Goal: Find specific page/section: Find specific page/section

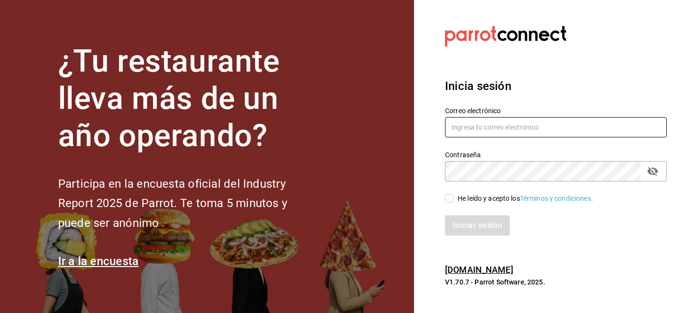
type input "ion@greenrhino.mx"
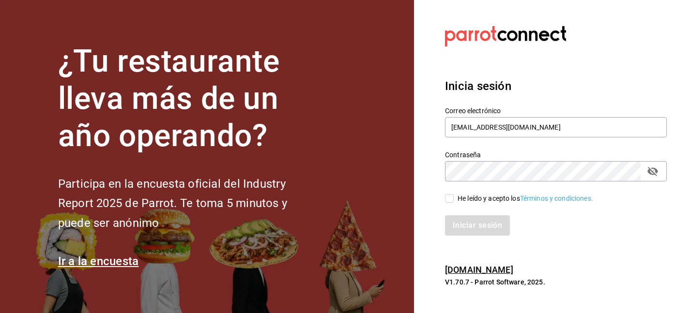
click at [449, 196] on input "He leído y acepto los Términos y condiciones." at bounding box center [449, 198] width 9 height 9
checkbox input "true"
click at [454, 231] on button "Iniciar sesión" at bounding box center [478, 226] width 66 height 20
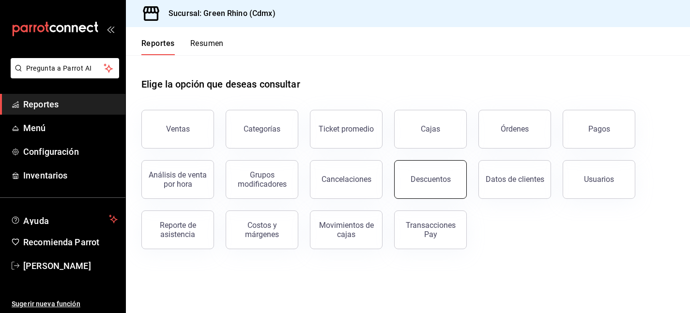
click at [419, 181] on div "Descuentos" at bounding box center [431, 179] width 40 height 9
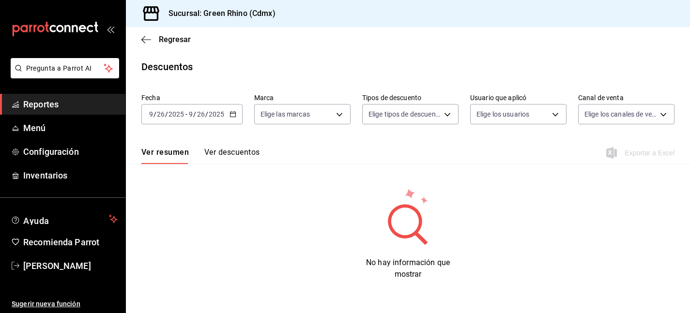
click at [212, 141] on div "Ver resumen Ver descuentos Exportar a Excel" at bounding box center [408, 150] width 564 height 28
click at [212, 148] on button "Ver descuentos" at bounding box center [231, 156] width 55 height 16
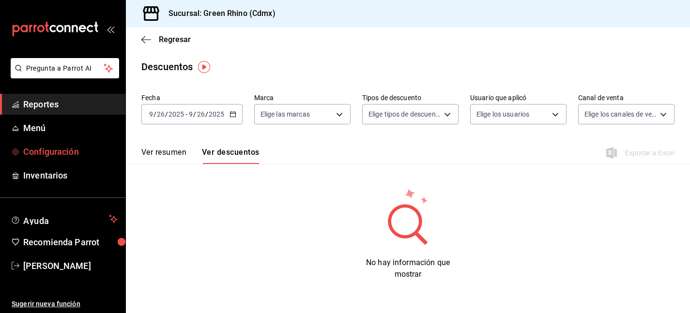
click at [79, 150] on span "Configuración" at bounding box center [70, 151] width 94 height 13
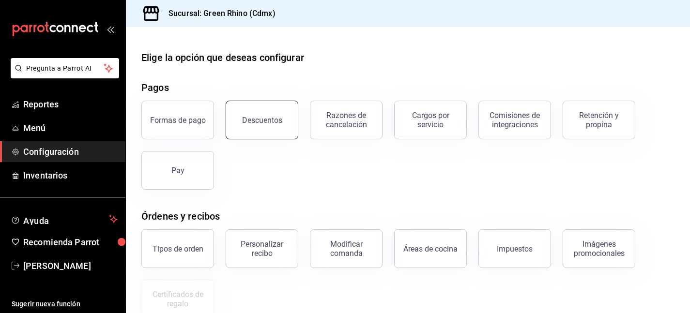
click at [252, 120] on div "Descuentos" at bounding box center [262, 120] width 40 height 9
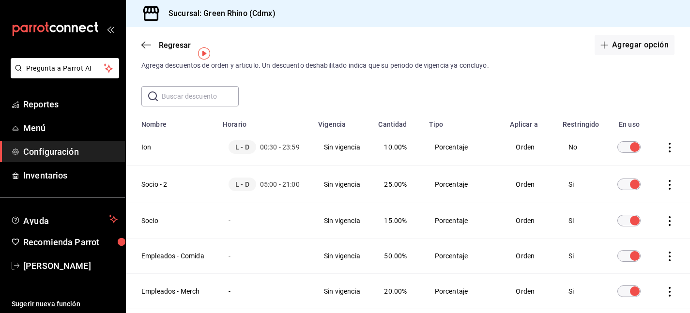
scroll to position [25, 0]
click at [53, 126] on span "Menú" at bounding box center [70, 128] width 94 height 13
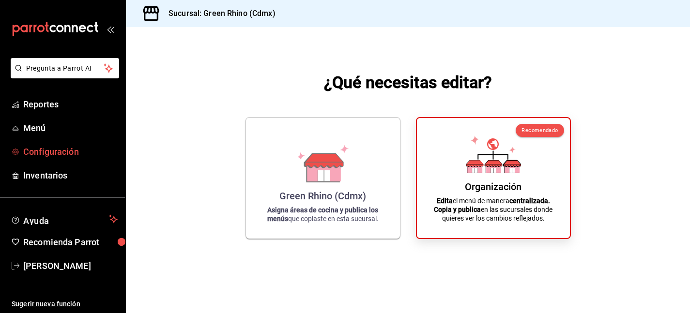
click at [52, 151] on span "Configuración" at bounding box center [70, 151] width 94 height 13
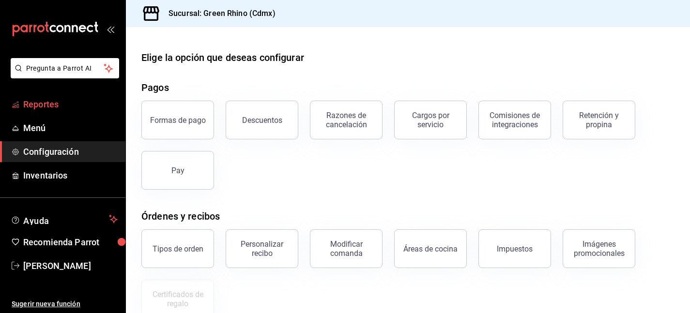
click at [46, 114] on link "Reportes" at bounding box center [62, 104] width 125 height 21
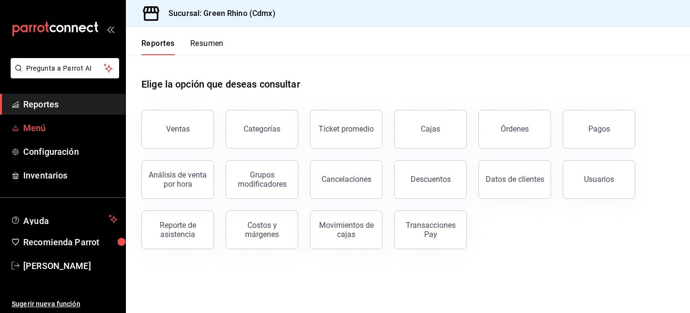
click at [61, 131] on span "Menú" at bounding box center [70, 128] width 94 height 13
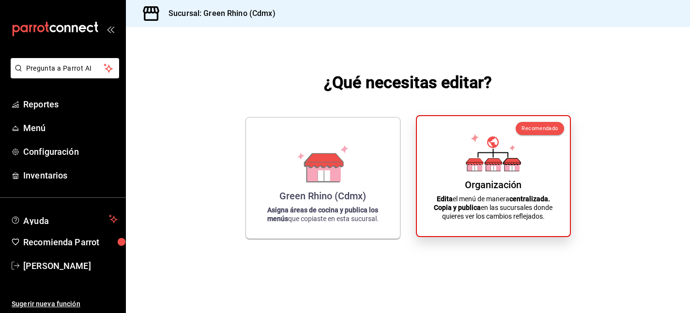
click at [432, 191] on div "Organización Edita el menú de manera centralizada. Copia y publica en las sucur…" at bounding box center [494, 176] width 130 height 105
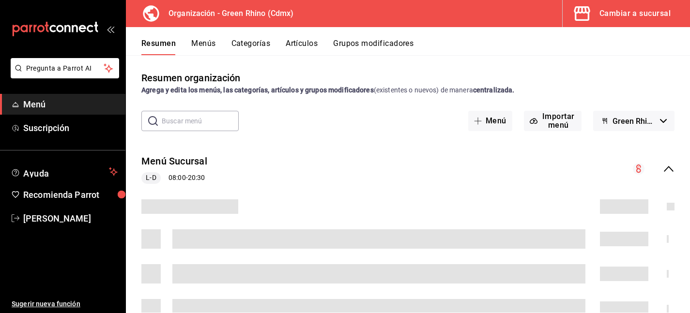
click at [318, 47] on button "Artículos" at bounding box center [302, 47] width 32 height 16
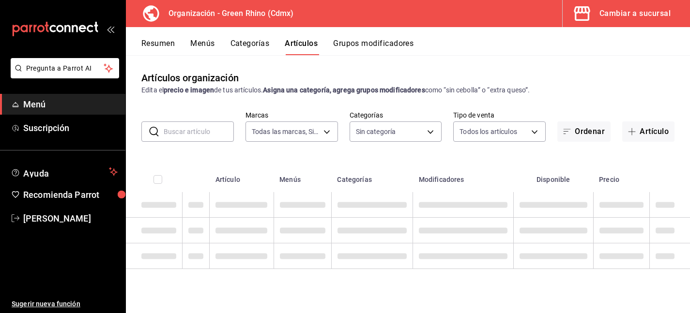
type input "718e4269-ab1b-41b6-b1a3-b54ad853307e"
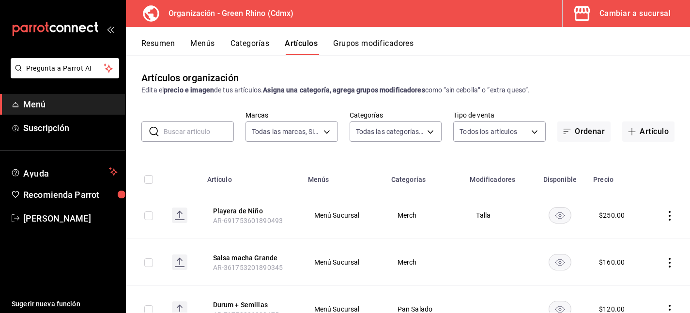
type input "a63415d0-f08f-4da5-93bf-970c3b860b08,be571465-ace9-4e63-97a2-0382f1ecc6c2,096c3…"
click at [206, 134] on input "text" at bounding box center [199, 131] width 70 height 19
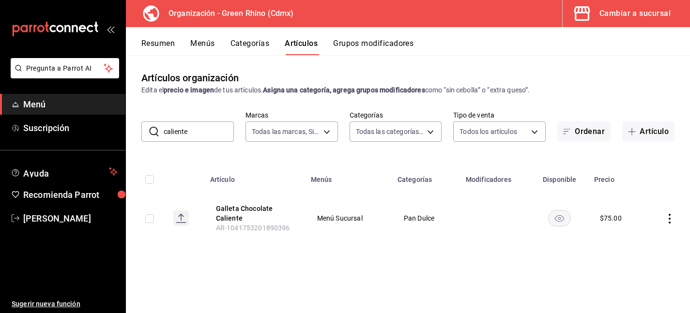
click at [222, 131] on input "caliente" at bounding box center [199, 131] width 70 height 19
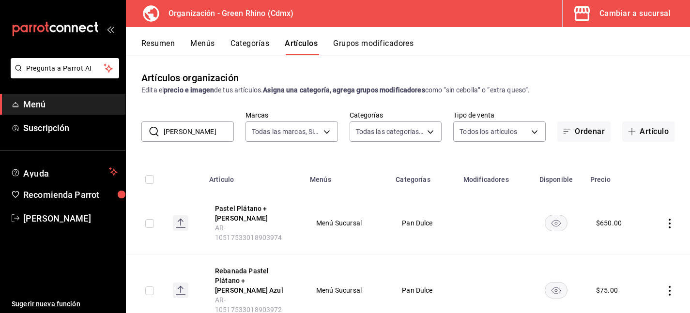
click at [189, 135] on input "[PERSON_NAME]" at bounding box center [199, 131] width 70 height 19
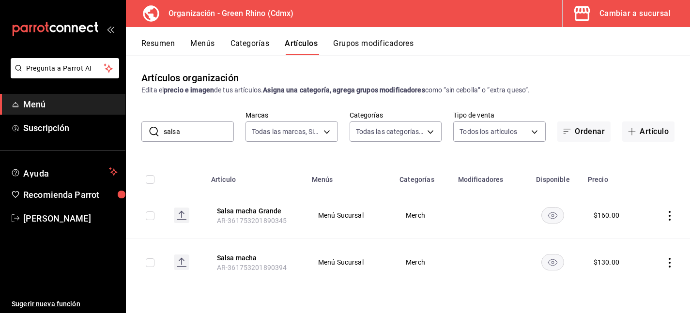
click at [226, 128] on input "salsa" at bounding box center [199, 131] width 70 height 19
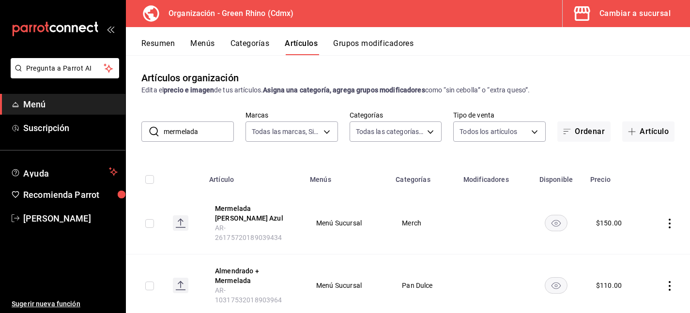
click at [199, 136] on input "mermelada" at bounding box center [199, 131] width 70 height 19
type input "guayaba"
